Goal: Complete application form: Complete application form

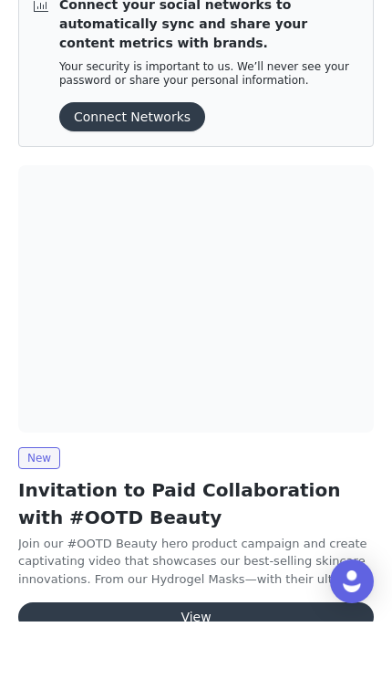
scroll to position [17, 0]
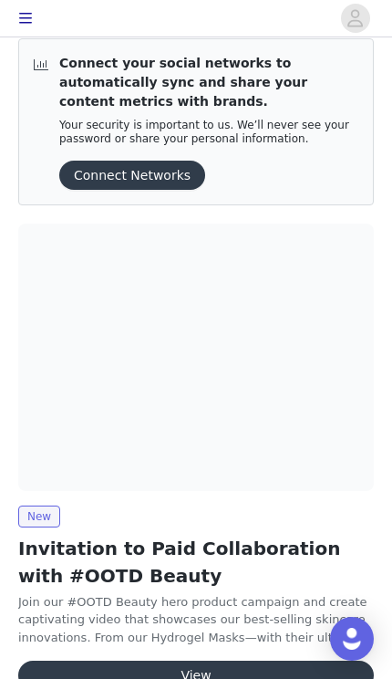
click at [263, 670] on button "View" at bounding box center [196, 674] width 356 height 29
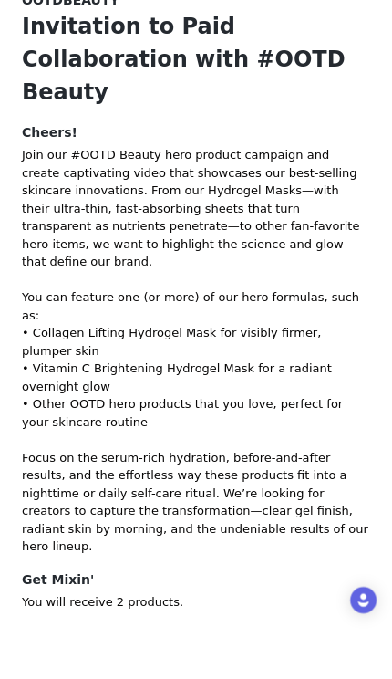
scroll to position [44, 0]
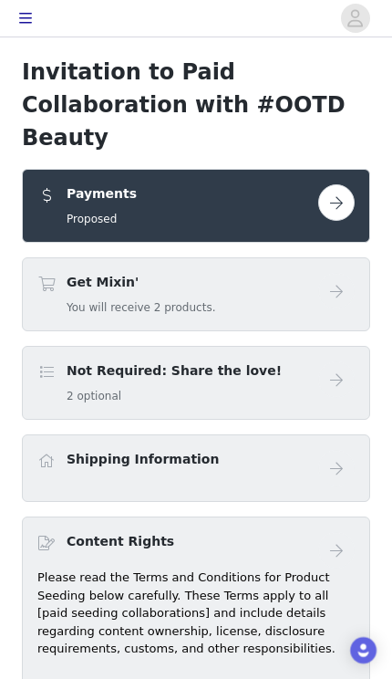
click at [338, 184] on button "button" at bounding box center [336, 202] width 36 height 36
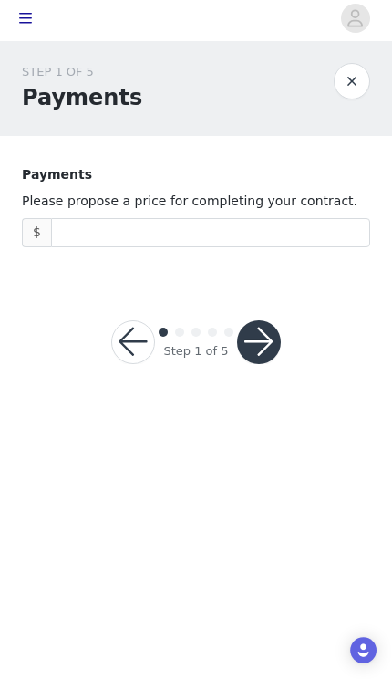
click at [278, 237] on input at bounding box center [210, 232] width 317 height 27
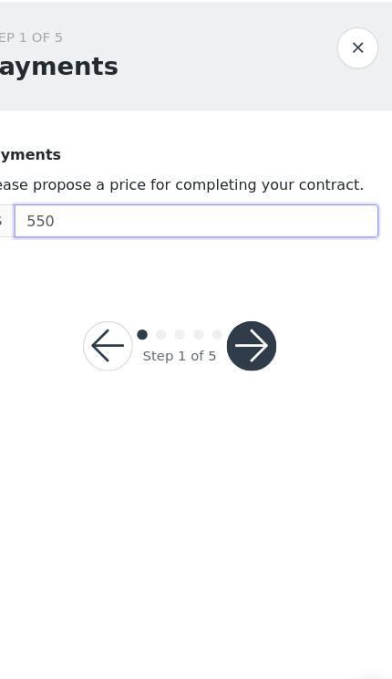
type input "5,500"
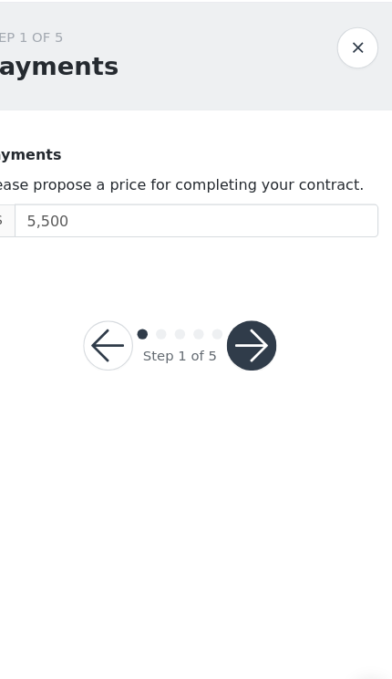
click at [237, 320] on button "button" at bounding box center [259, 342] width 44 height 44
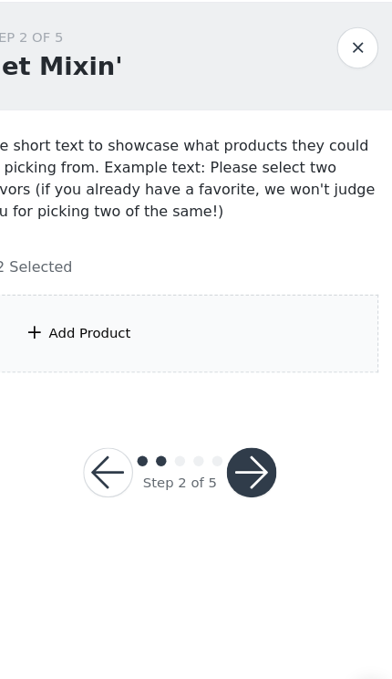
click at [210, 297] on div "Add Product" at bounding box center [196, 331] width 348 height 68
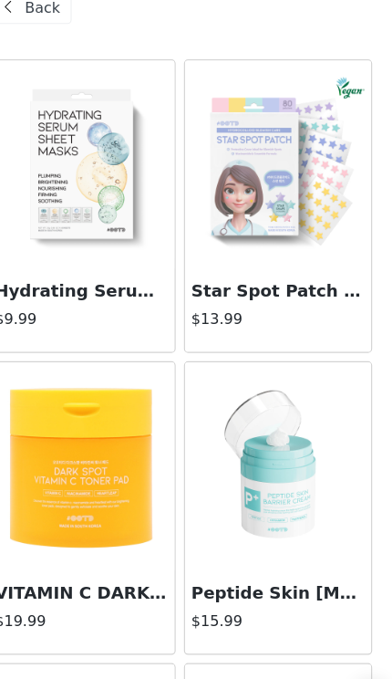
click at [64, 539] on div "VITAMIN C DARK SPOT TONER PAD (70pads) $19.99" at bounding box center [109, 575] width 163 height 73
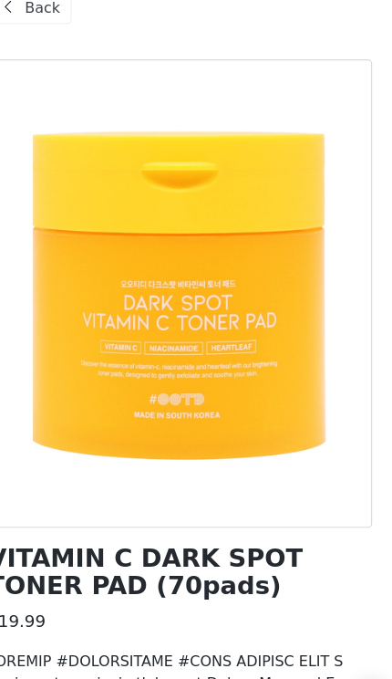
click at [41, 31] on div "Back" at bounding box center [64, 45] width 74 height 29
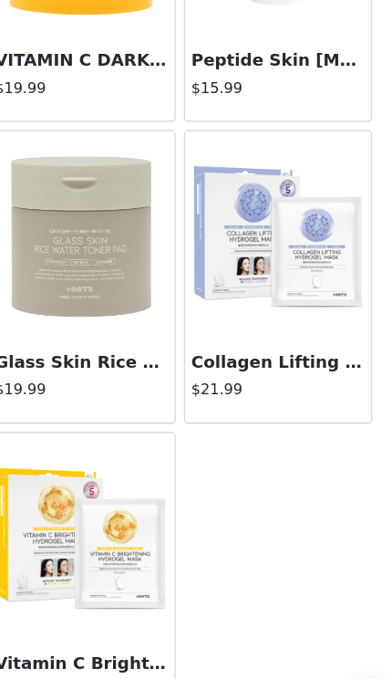
scroll to position [467, 0]
click at [127, 491] on img at bounding box center [109, 510] width 163 height 163
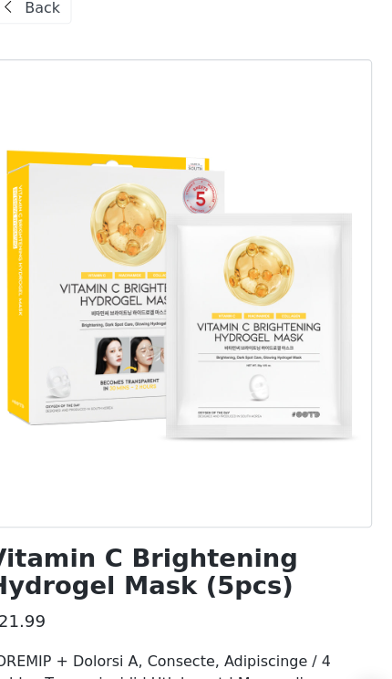
scroll to position [0, 0]
click at [50, 31] on div "Back" at bounding box center [64, 45] width 74 height 29
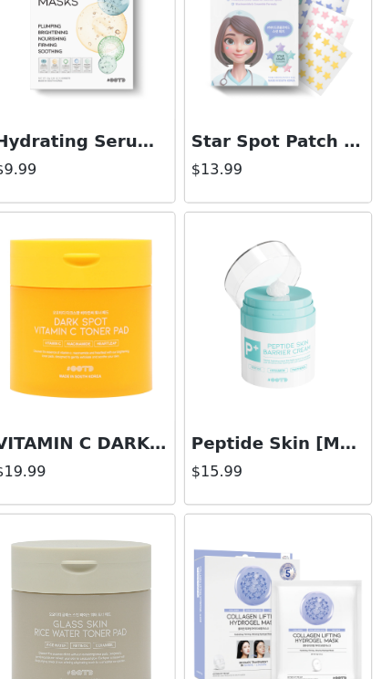
scroll to position [185, 0]
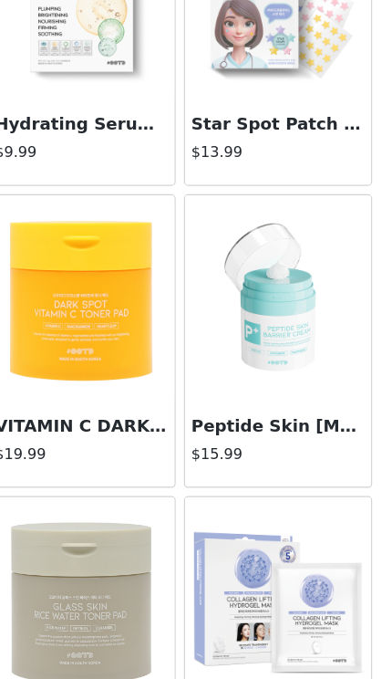
click at [116, 390] on h4 "$19.99" at bounding box center [110, 398] width 152 height 19
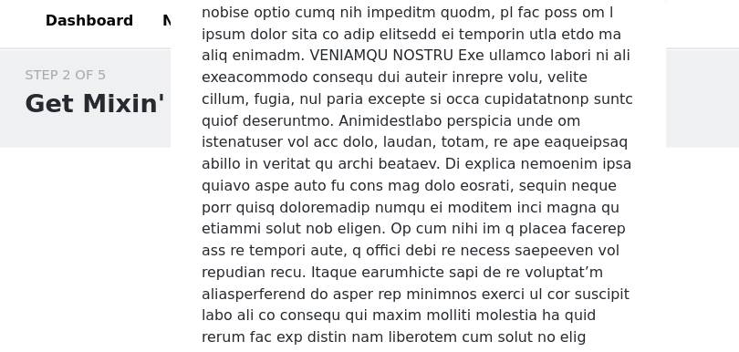
scroll to position [13, 0]
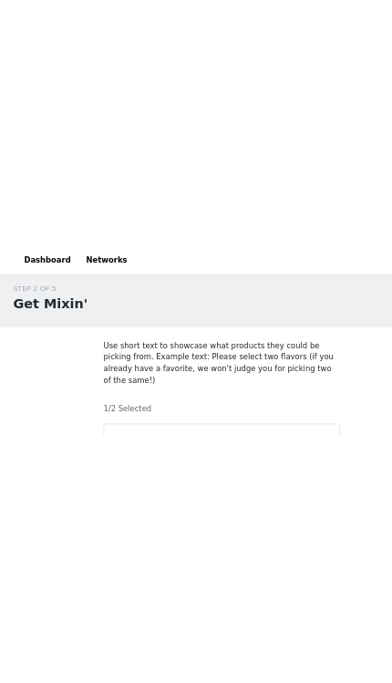
scroll to position [0, 0]
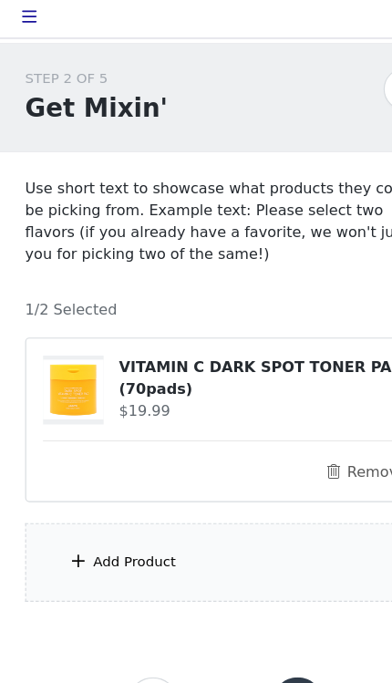
click at [189, 497] on div "Add Product" at bounding box center [196, 493] width 348 height 68
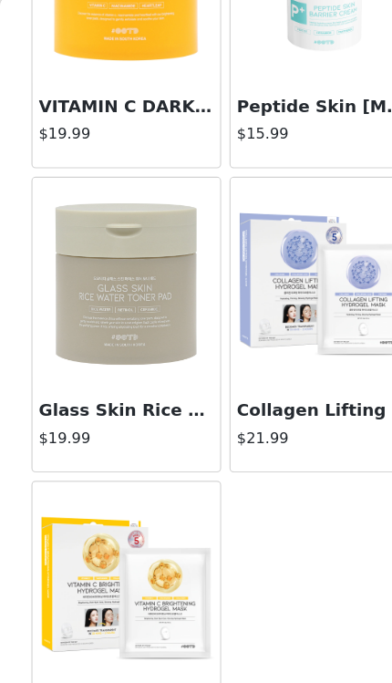
scroll to position [463, 0]
click at [155, 505] on img at bounding box center [109, 514] width 163 height 163
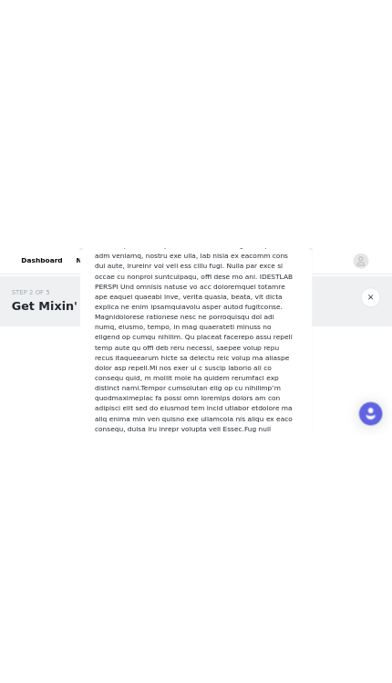
scroll to position [1330, 0]
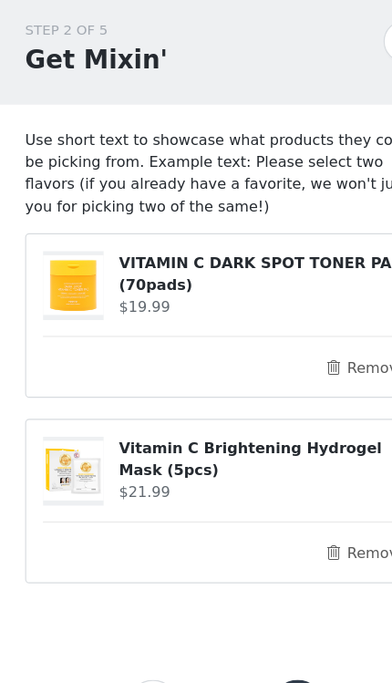
scroll to position [40, 0]
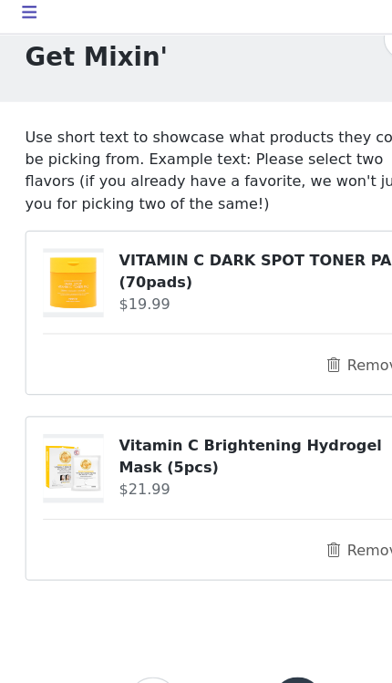
click at [261, 610] on button "button" at bounding box center [259, 619] width 44 height 44
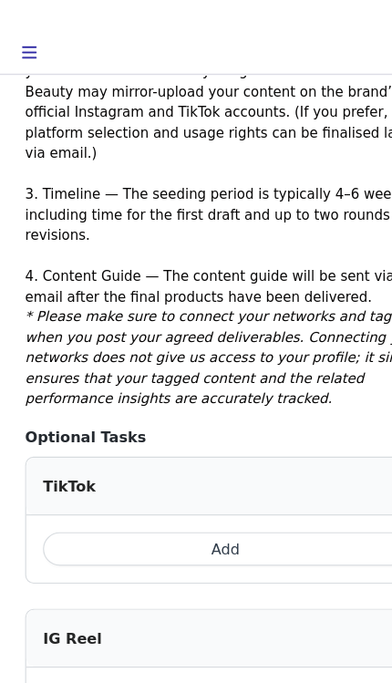
scroll to position [622, 0]
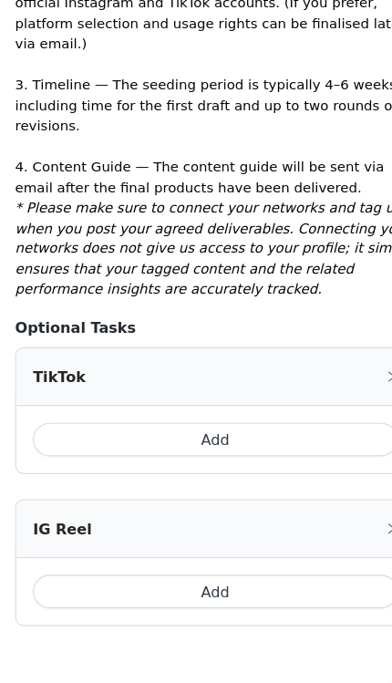
click at [281, 411] on button "Add" at bounding box center [195, 425] width 317 height 29
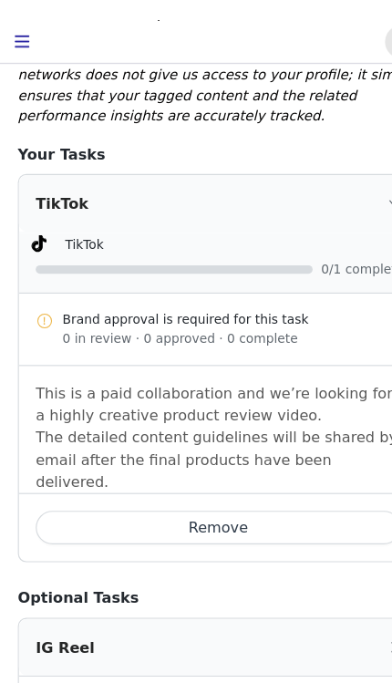
scroll to position [857, 0]
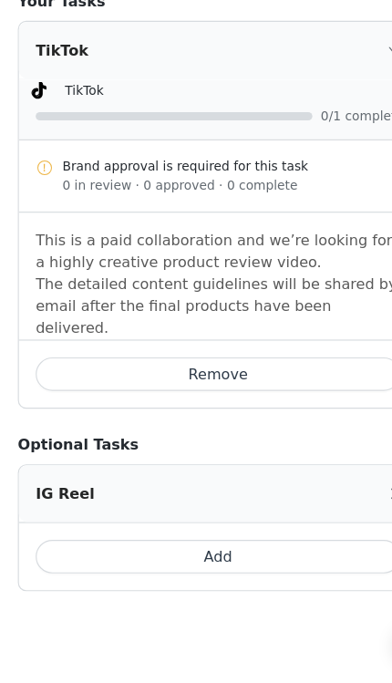
click at [253, 563] on button "Add" at bounding box center [195, 577] width 317 height 29
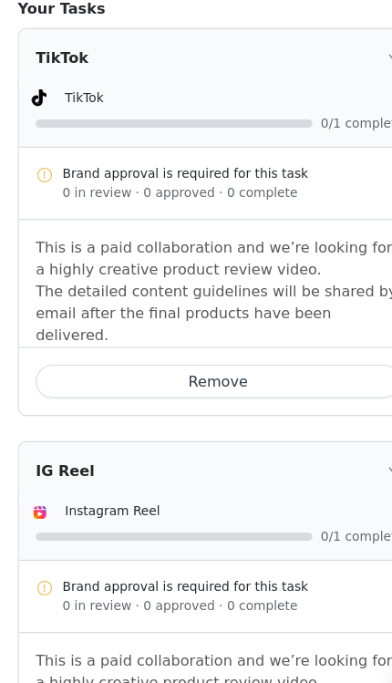
scroll to position [1038, 0]
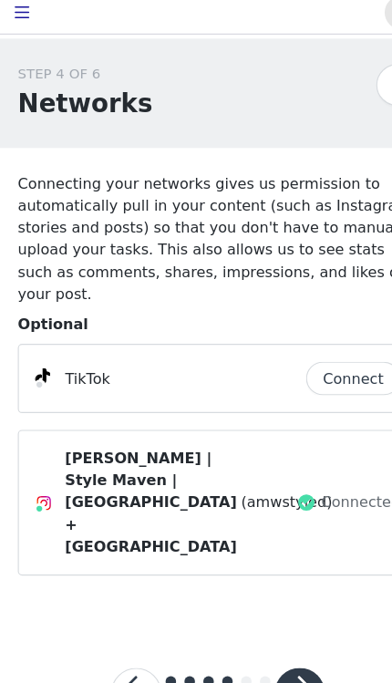
click at [270, 588] on button "button" at bounding box center [267, 610] width 44 height 44
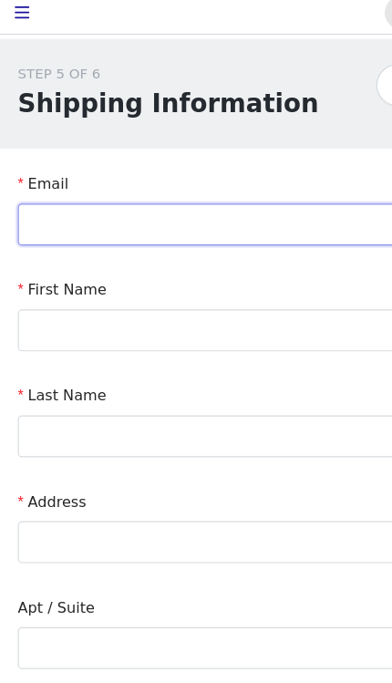
click at [254, 203] on input "text" at bounding box center [196, 202] width 348 height 36
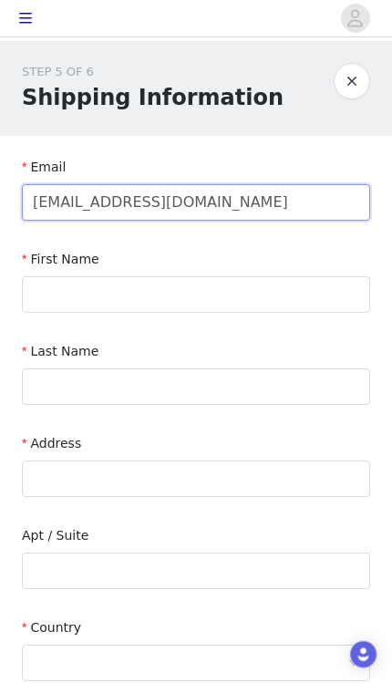
type input "[EMAIL_ADDRESS][DOMAIN_NAME]"
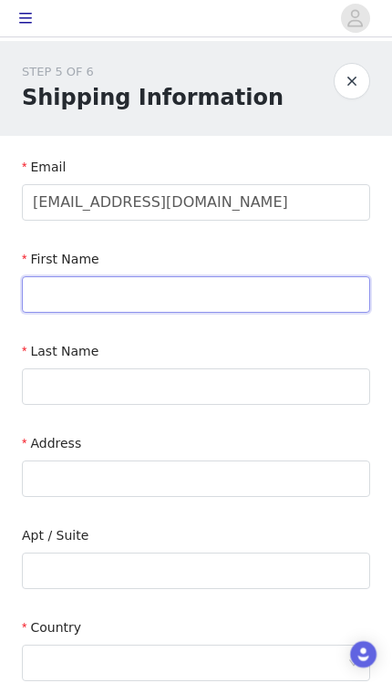
click at [313, 288] on input "text" at bounding box center [196, 294] width 348 height 36
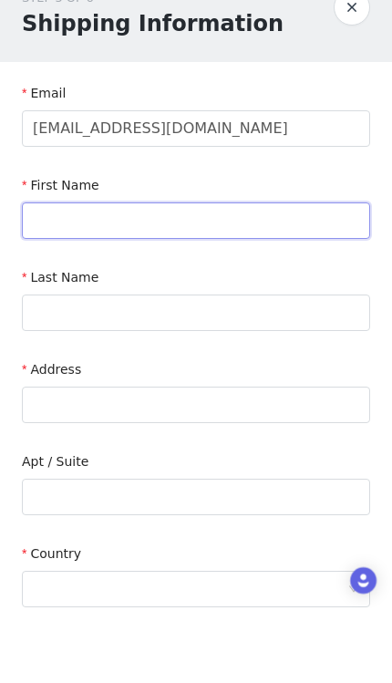
type input "[PERSON_NAME]"
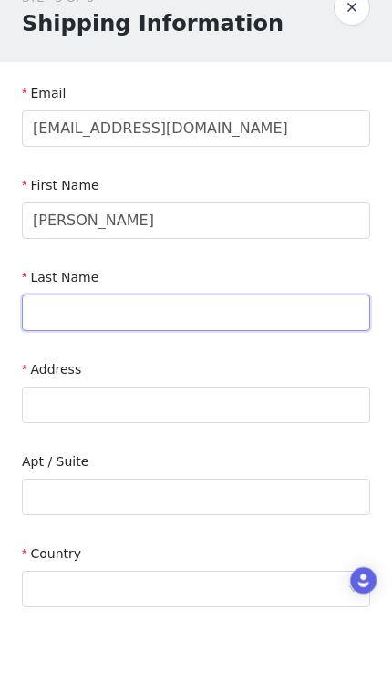
type input "[PERSON_NAME]"
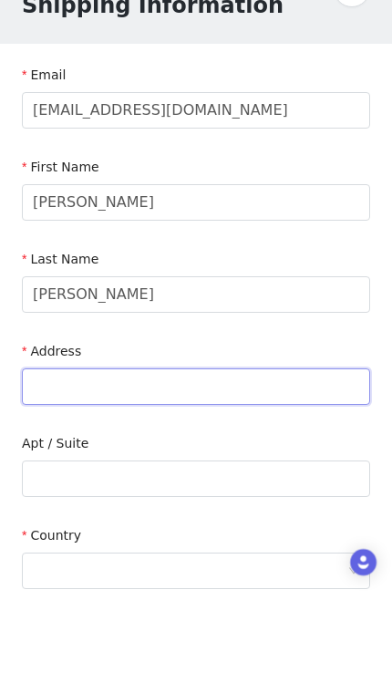
type input "[STREET_ADDRESS][PERSON_NAME][PERSON_NAME]"
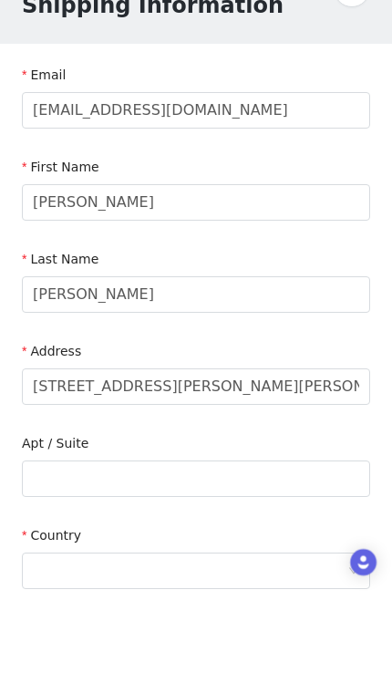
type input "Marietta"
type input "30062"
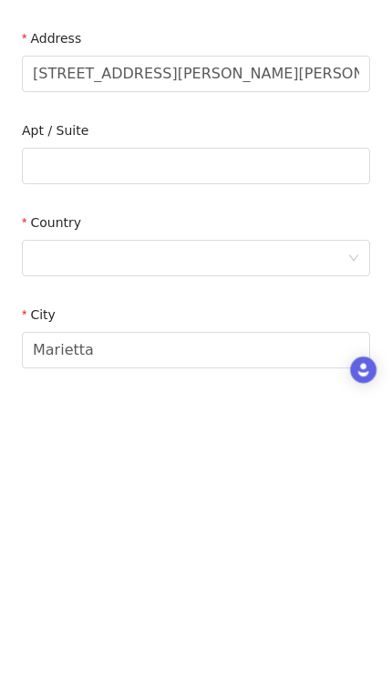
click at [289, 525] on div at bounding box center [190, 542] width 315 height 35
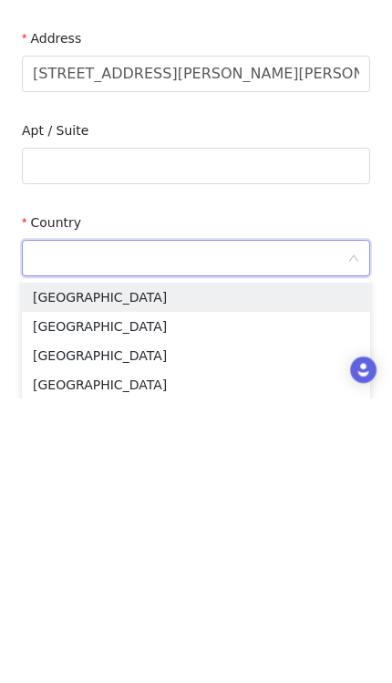
scroll to position [158, 0]
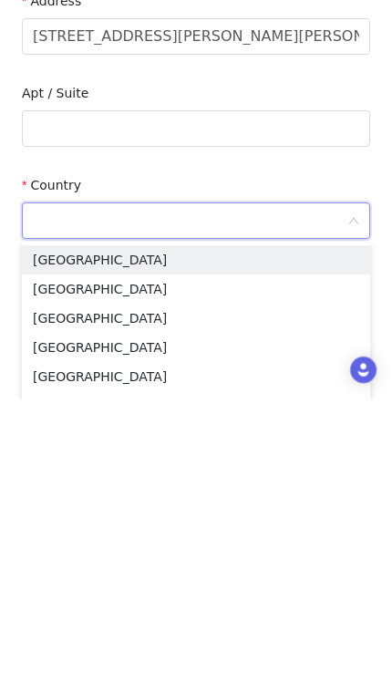
click at [235, 530] on li "[GEOGRAPHIC_DATA]" at bounding box center [196, 544] width 348 height 29
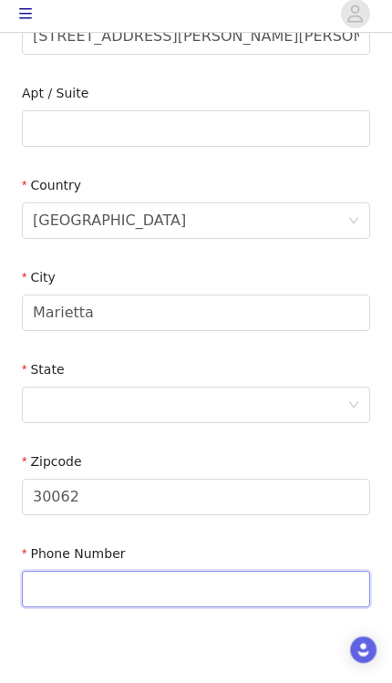
click at [267, 580] on input "text" at bounding box center [196, 594] width 348 height 36
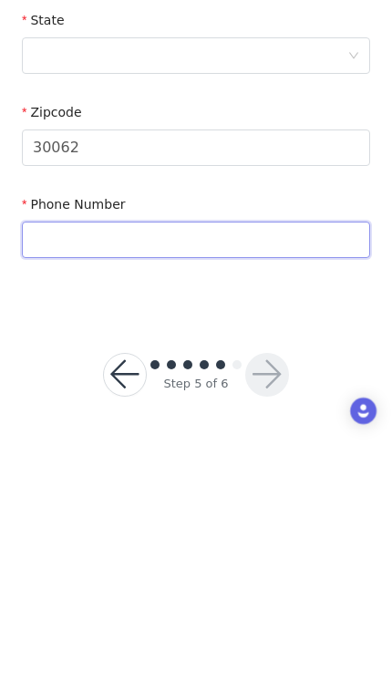
type input "6149002289"
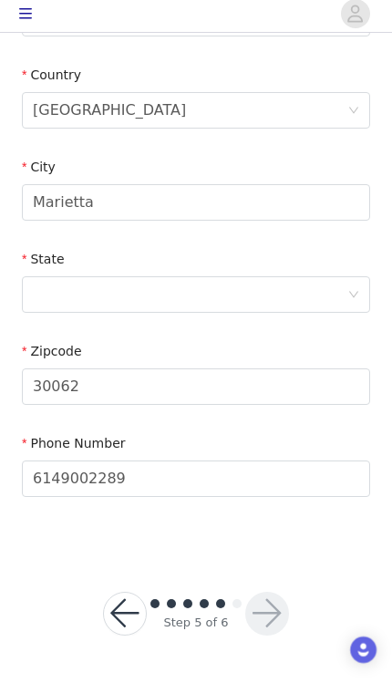
click at [204, 303] on div at bounding box center [190, 299] width 315 height 35
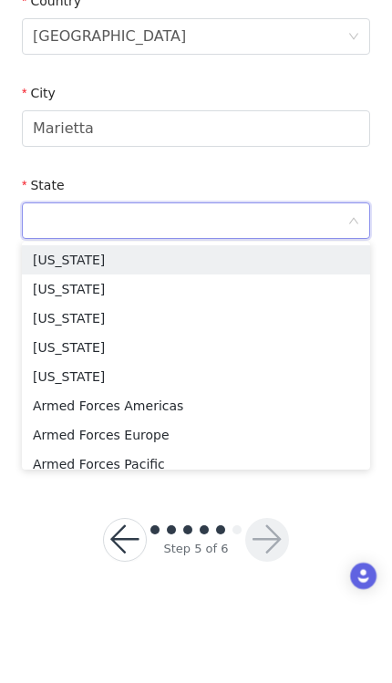
type input "G"
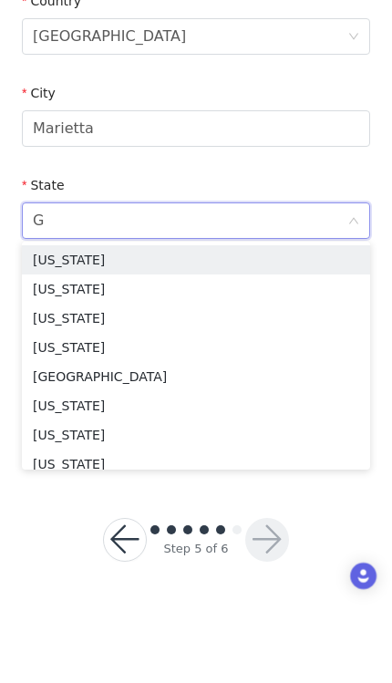
click at [177, 324] on li "[US_STATE]" at bounding box center [196, 338] width 348 height 29
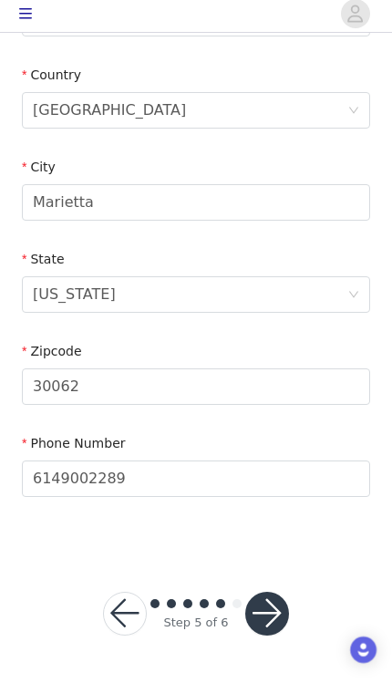
click at [275, 620] on button "button" at bounding box center [267, 619] width 44 height 44
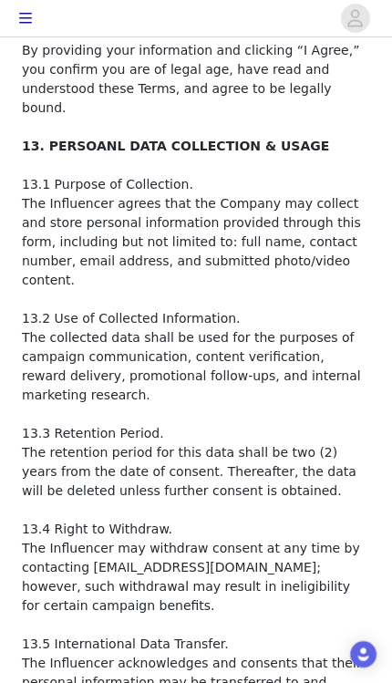
scroll to position [3232, 0]
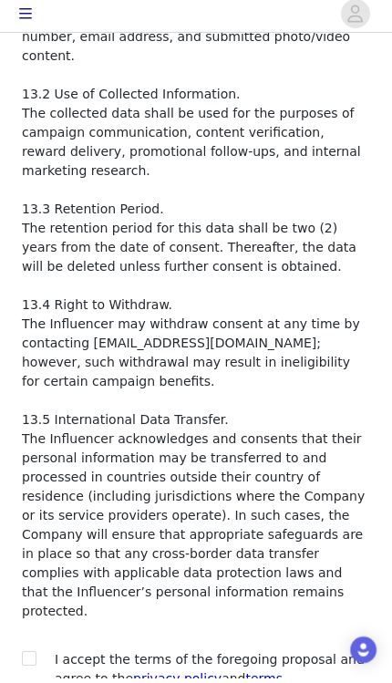
click at [28, 656] on input "checkbox" at bounding box center [28, 662] width 13 height 13
checkbox input "true"
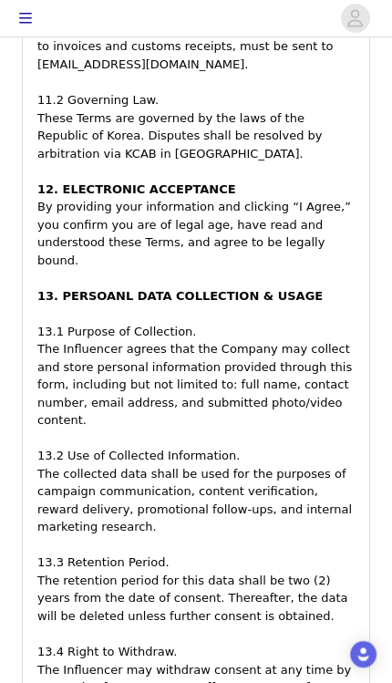
scroll to position [3687, 0]
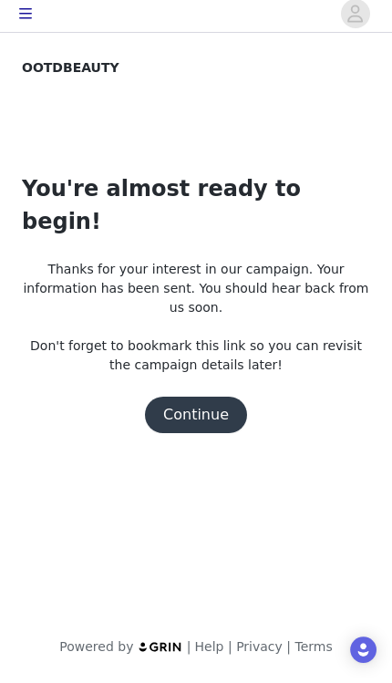
scroll to position [0, 0]
click at [208, 401] on button "Continue" at bounding box center [196, 419] width 102 height 36
